Goal: Communication & Community: Answer question/provide support

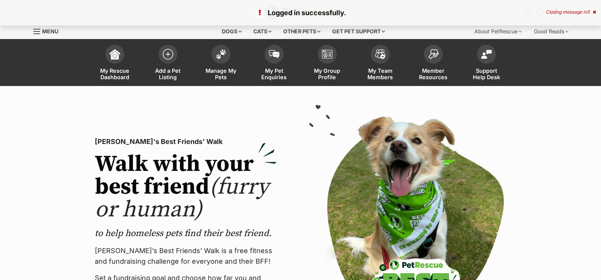
click at [573, 11] on div "Closing message in 5" at bounding box center [570, 11] width 50 height 5
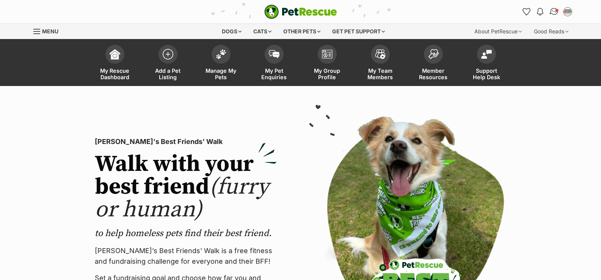
click at [554, 12] on img "Conversations" at bounding box center [553, 12] width 10 height 10
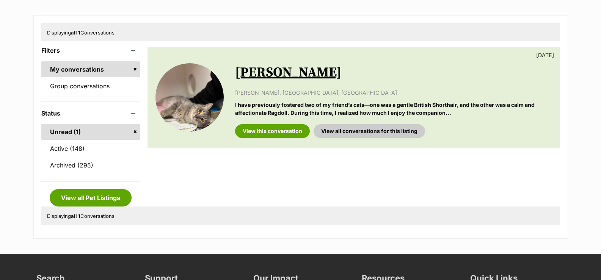
click at [67, 143] on link "Active (148)" at bounding box center [90, 149] width 99 height 16
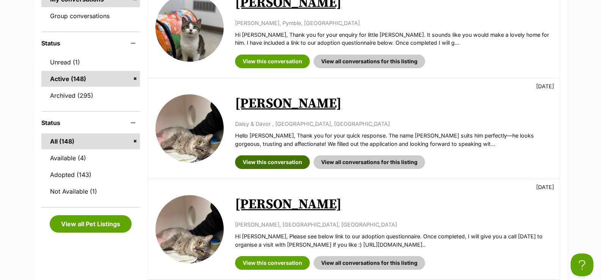
click at [259, 158] on link "View this conversation" at bounding box center [272, 162] width 75 height 14
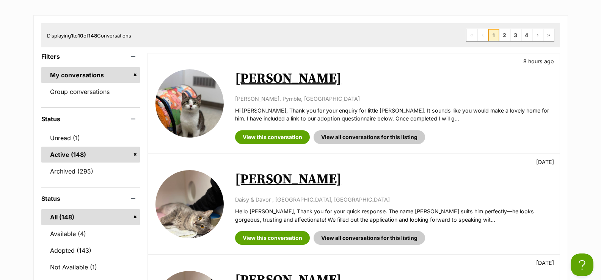
scroll to position [152, 0]
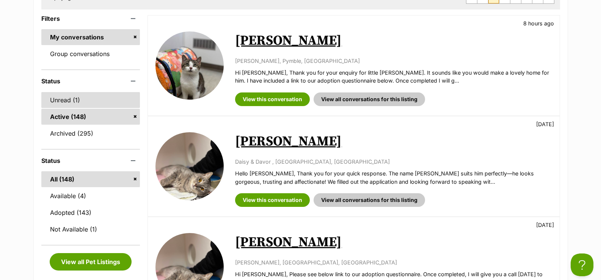
click at [74, 103] on link "Unread (1)" at bounding box center [90, 100] width 99 height 16
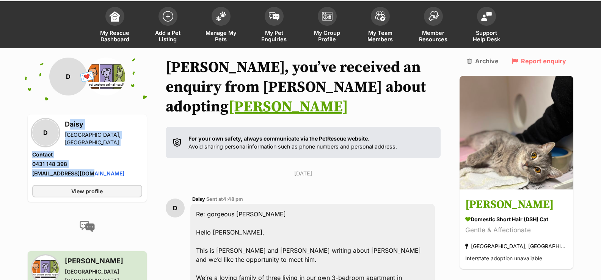
drag, startPoint x: 65, startPoint y: 127, endPoint x: 91, endPoint y: 169, distance: 49.8
click at [91, 169] on div "D Daisy [GEOGRAPHIC_DATA], [GEOGRAPHIC_DATA] Contact Phone number Phone number …" at bounding box center [87, 149] width 110 height 60
copy div "Daisy Killara, NSW Contact Phone number Phone number 0431 148 398 Email address…"
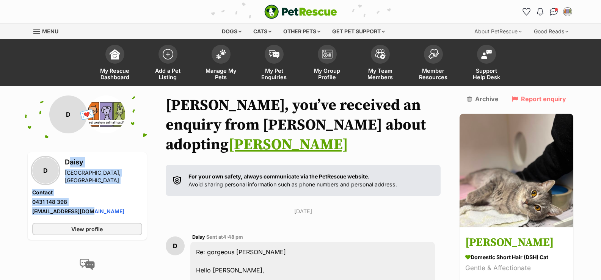
scroll to position [38, 0]
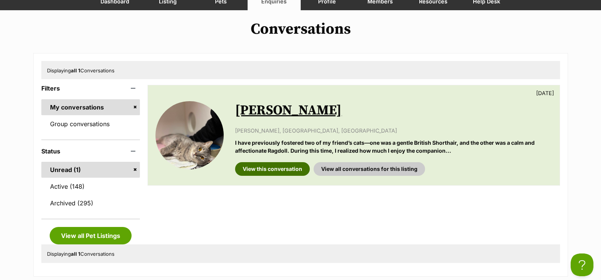
click at [271, 169] on link "View this conversation" at bounding box center [272, 169] width 75 height 14
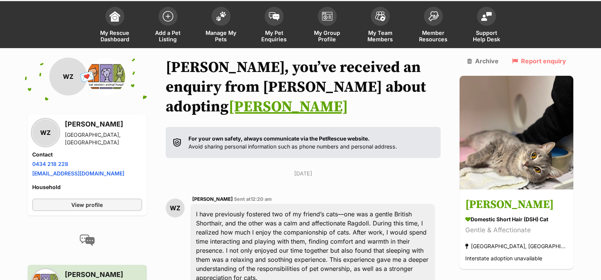
scroll to position [114, 0]
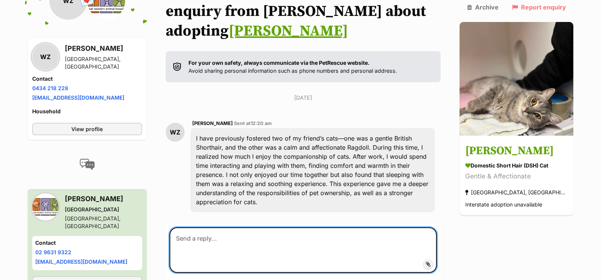
click at [265, 227] on textarea at bounding box center [302, 249] width 267 height 45
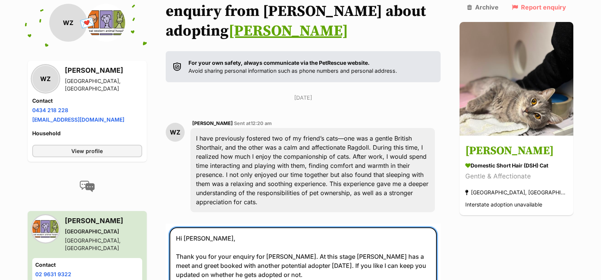
drag, startPoint x: 230, startPoint y: 265, endPoint x: 162, endPoint y: 208, distance: 89.0
click at [162, 208] on div "Back to all conversations 💌 Conversation participant details WZ WZ WENYI ZHANG …" at bounding box center [300, 167] width 557 height 371
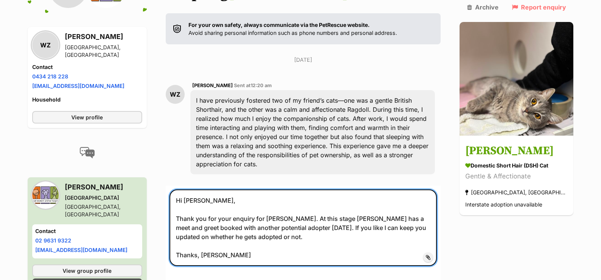
paste textarea "so much for your enquiry about Billy. At this stage, he has a meet and greet sc…"
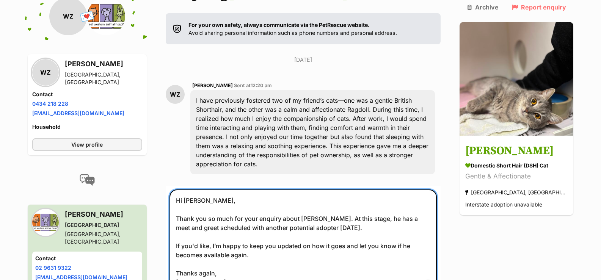
scroll to position [189, 0]
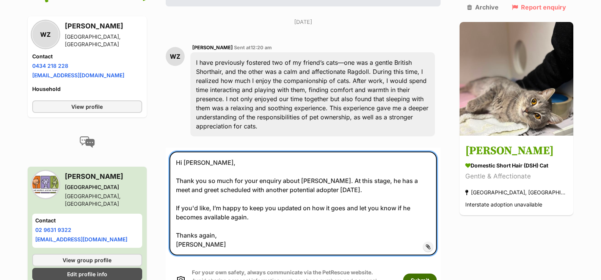
type textarea "Hi Wenyi, Thank you so much for your enquiry about Billy. At this stage, he has…"
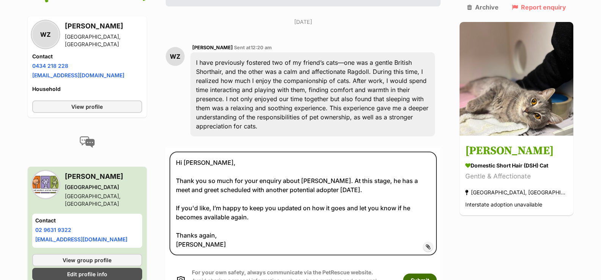
click at [436, 274] on button "Submit" at bounding box center [420, 281] width 34 height 14
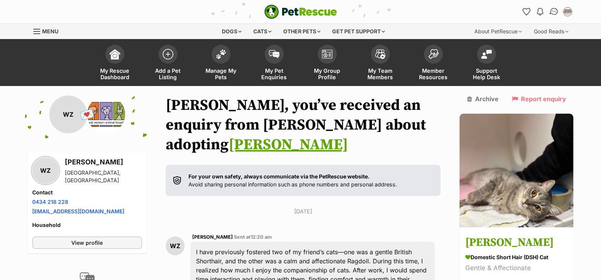
click at [551, 15] on link "Conversations" at bounding box center [554, 12] width 16 height 16
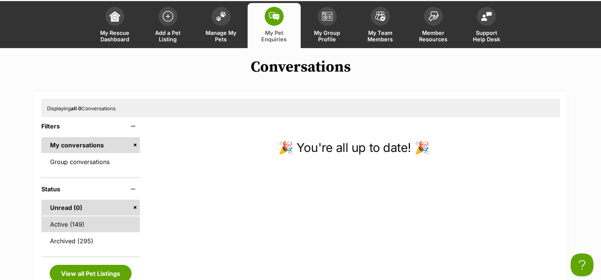
click at [73, 221] on link "Active (149)" at bounding box center [90, 224] width 99 height 16
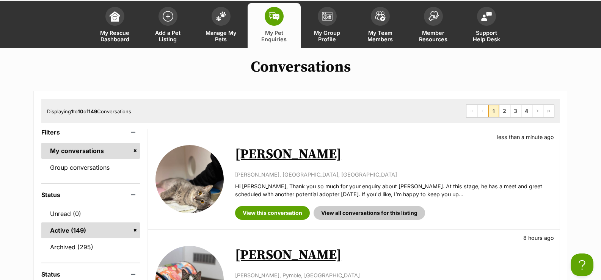
scroll to position [152, 0]
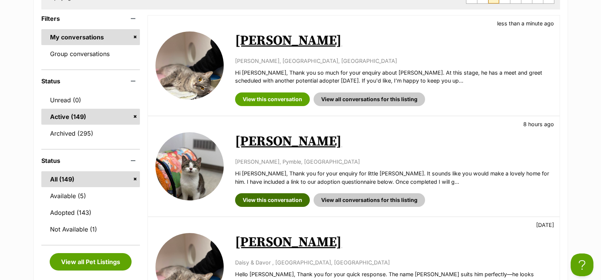
click at [274, 199] on link "View this conversation" at bounding box center [272, 200] width 75 height 14
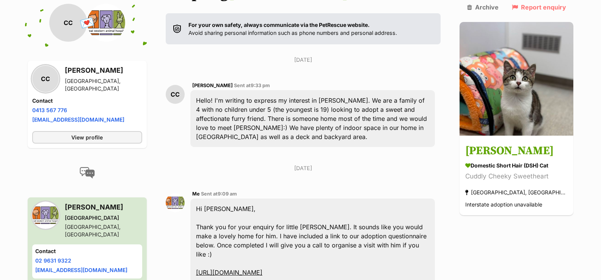
scroll to position [189, 0]
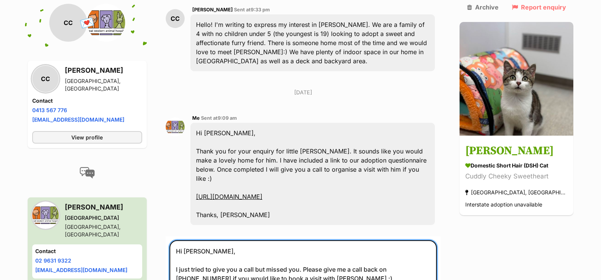
scroll to position [265, 0]
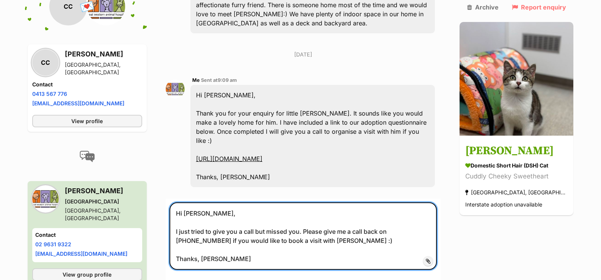
click at [319, 211] on textarea "Hi [PERSON_NAME], I just tried to give you a call but missed you. Please give m…" at bounding box center [302, 235] width 267 height 67
type textarea "Hi [PERSON_NAME], I just tried to give you a call but missed you. Please give m…"
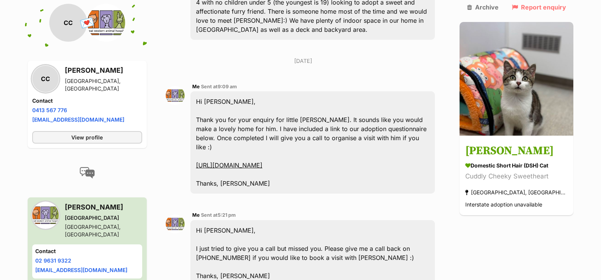
scroll to position [221, 0]
